Goal: Information Seeking & Learning: Learn about a topic

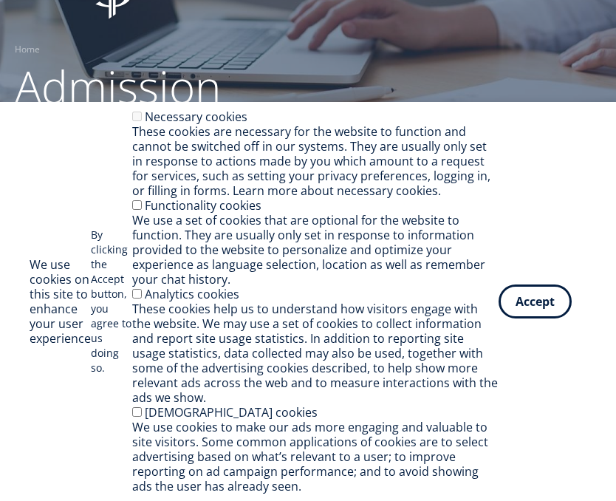
scroll to position [98, 0]
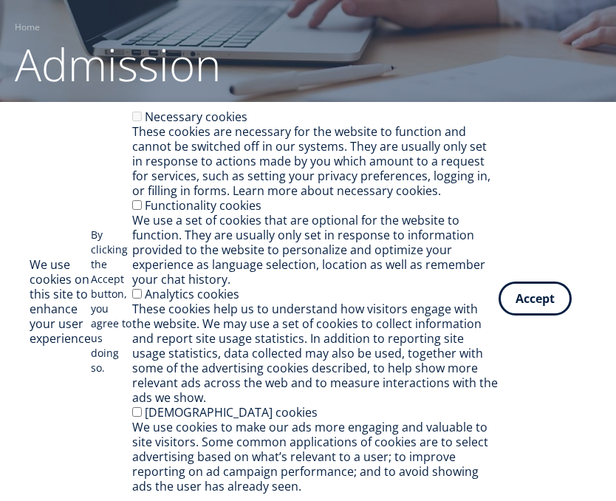
click at [528, 304] on button "Accept" at bounding box center [535, 298] width 73 height 34
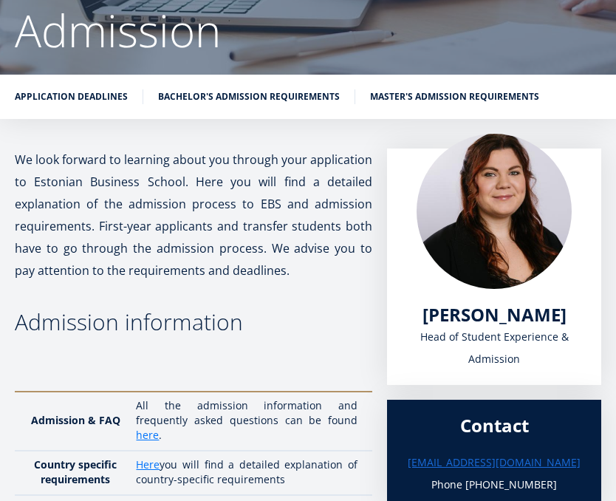
scroll to position [148, 0]
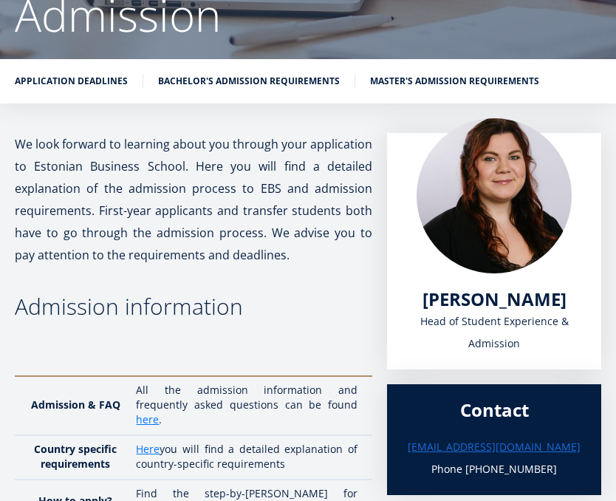
click at [279, 78] on link "Bachelor's admission requirements" at bounding box center [249, 81] width 182 height 15
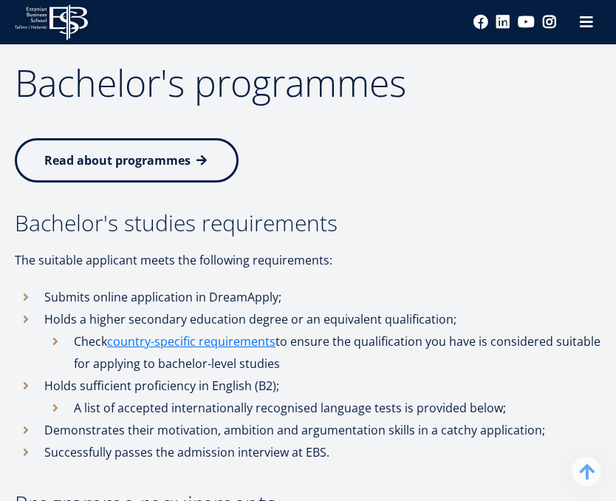
scroll to position [2017, 0]
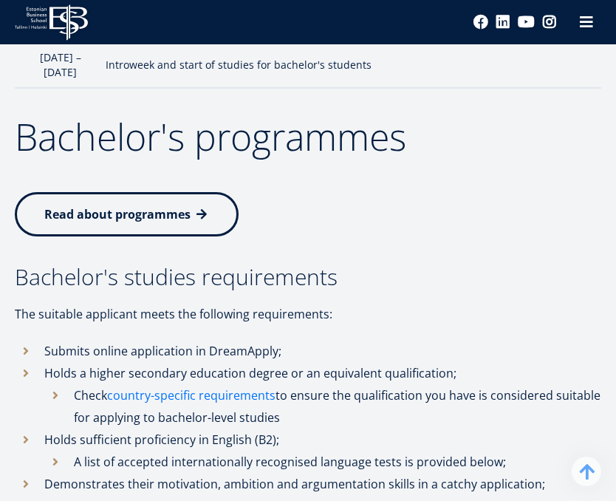
click at [220, 384] on link "country-specific requirements" at bounding box center [191, 395] width 168 height 22
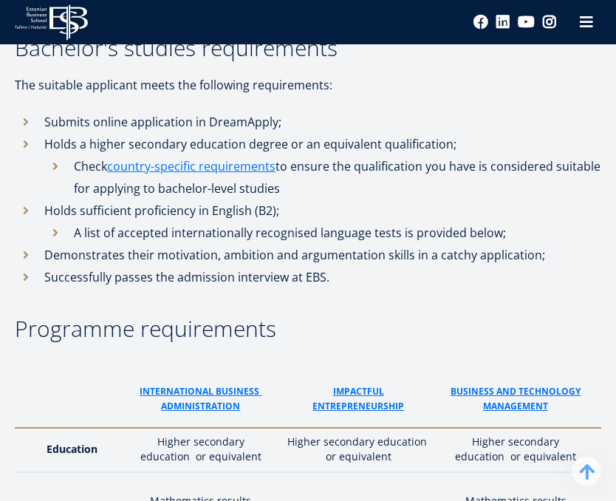
scroll to position [2263, 0]
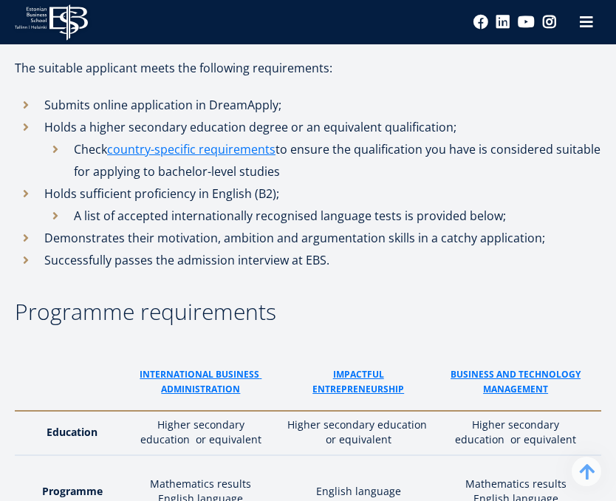
click at [52, 205] on li "A list of accepted internationally recognised language tests is provided below;" at bounding box center [322, 216] width 557 height 22
click at [56, 205] on li "A list of accepted internationally recognised language tests is provided below;" at bounding box center [322, 216] width 557 height 22
drag, startPoint x: 56, startPoint y: 92, endPoint x: 115, endPoint y: 86, distance: 58.6
click at [57, 205] on li "A list of accepted internationally recognised language tests is provided below;" at bounding box center [322, 216] width 557 height 22
click at [107, 205] on li "A list of accepted internationally recognised language tests is provided below;" at bounding box center [322, 216] width 557 height 22
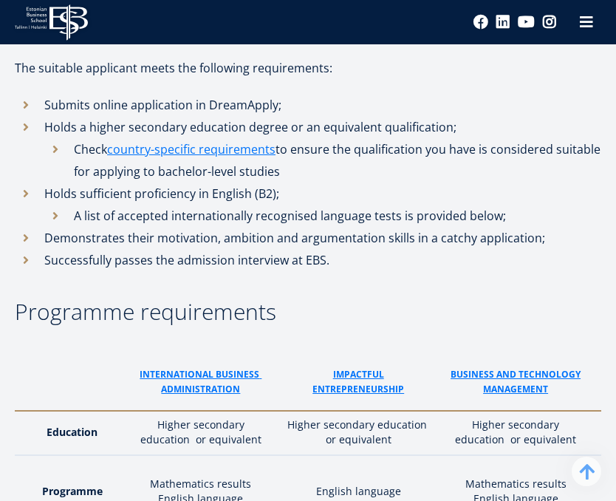
click at [182, 249] on li "Successfully passes the admission interview at EBS." at bounding box center [308, 260] width 587 height 22
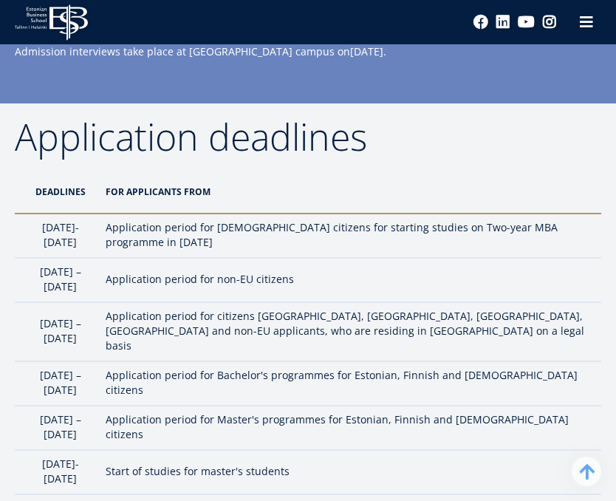
scroll to position [1625, 0]
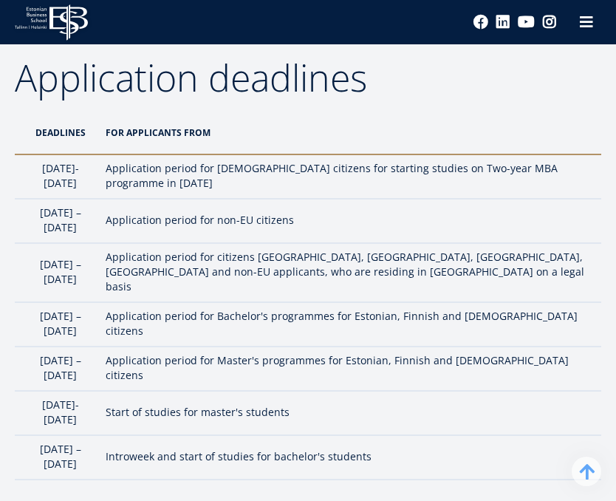
click at [430, 111] on th "For applicants from" at bounding box center [349, 133] width 503 height 44
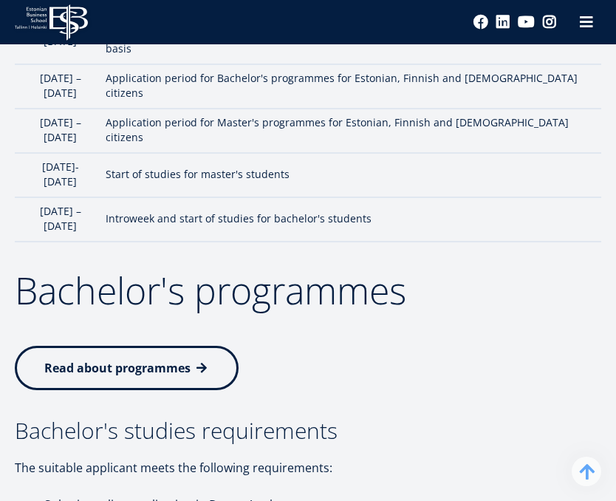
scroll to position [1871, 0]
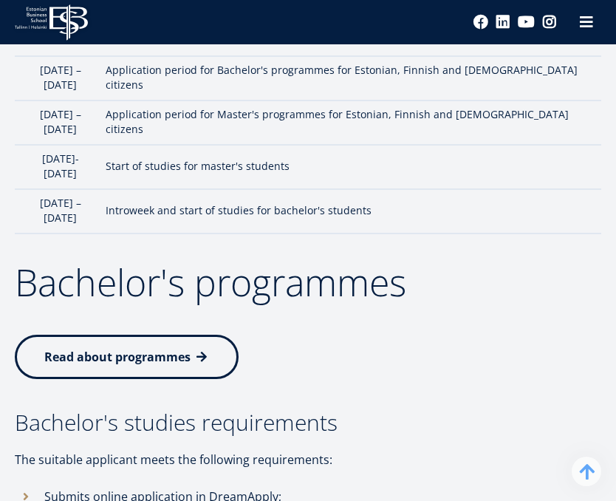
click at [211, 335] on link "Read about programmes" at bounding box center [127, 357] width 224 height 44
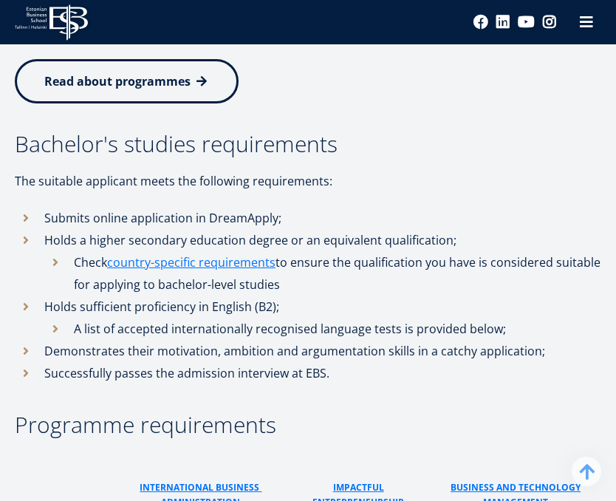
scroll to position [2167, 0]
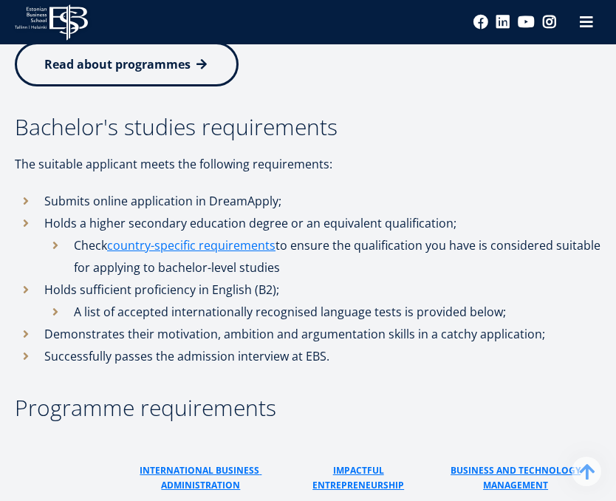
click at [488, 301] on li "A list of accepted internationally recognised language tests is provided below;" at bounding box center [322, 312] width 557 height 22
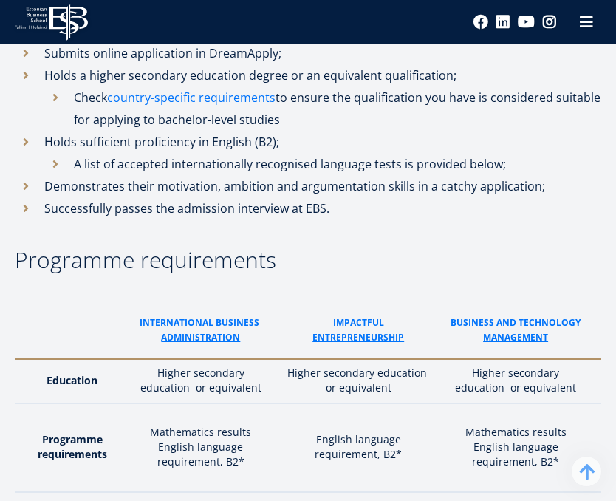
scroll to position [2364, 0]
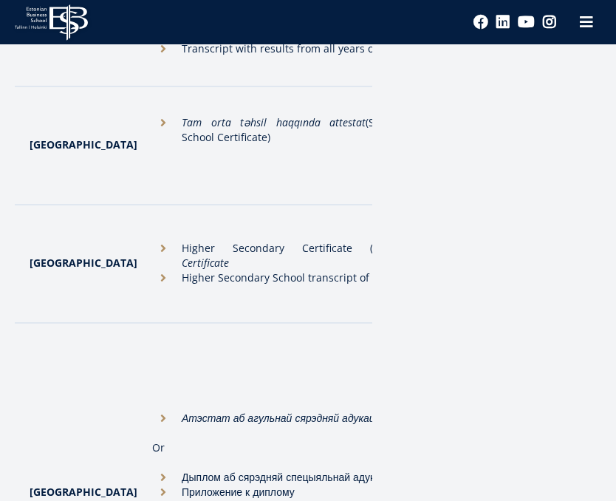
scroll to position [739, 0]
